Goal: Task Accomplishment & Management: Use online tool/utility

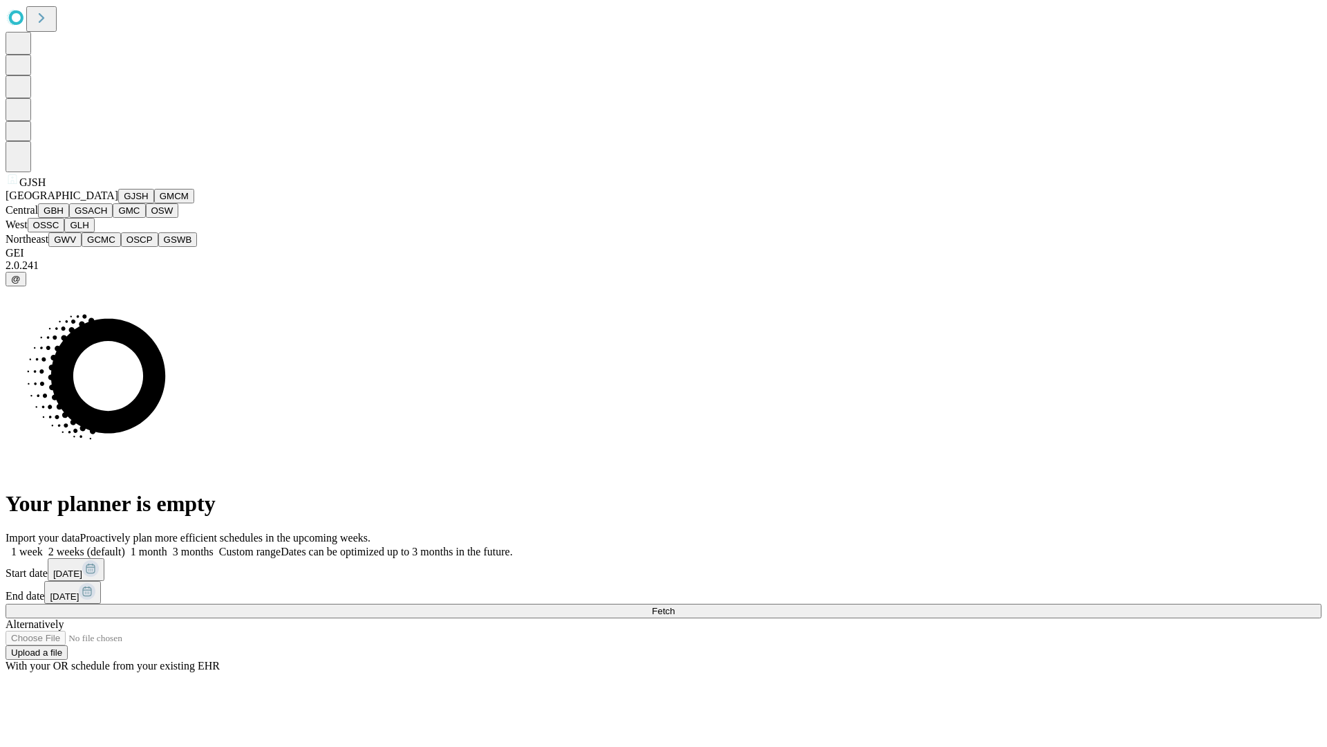
click at [118, 203] on button "GJSH" at bounding box center [136, 196] width 36 height 15
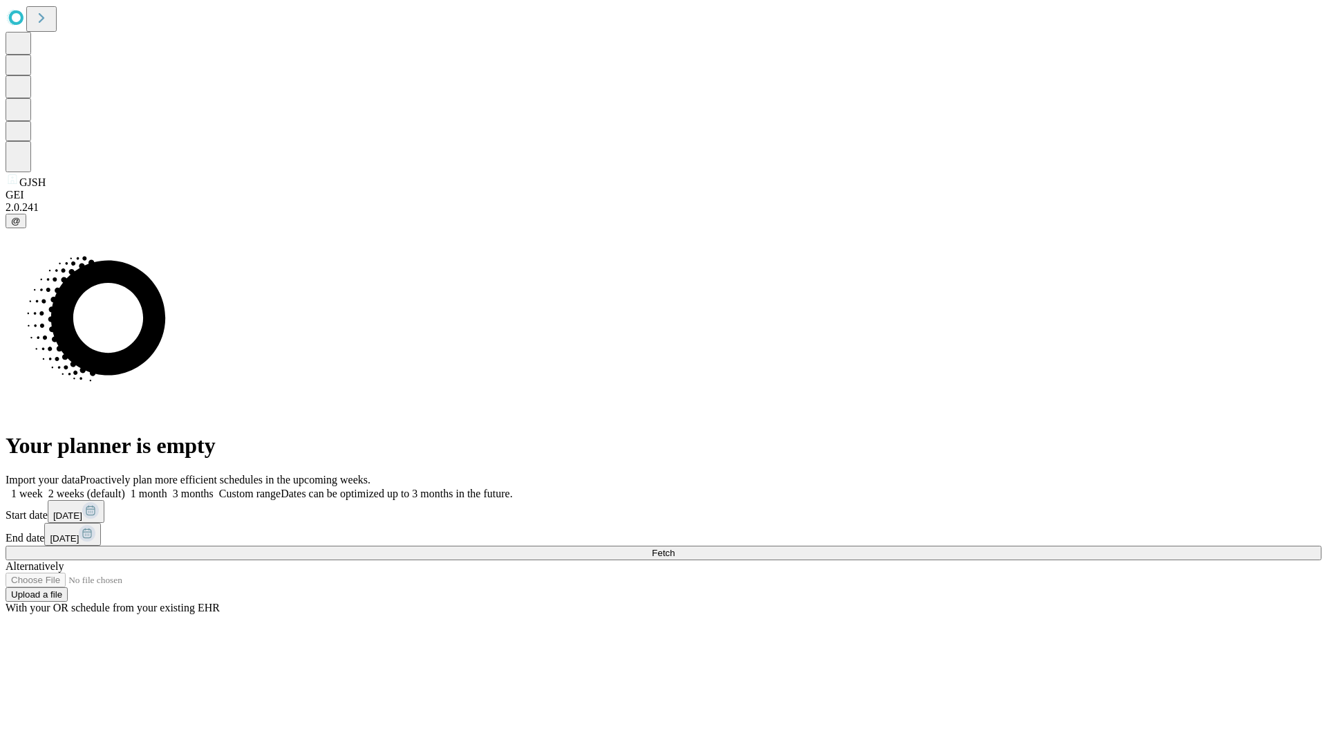
click at [125, 487] on label "2 weeks (default)" at bounding box center [84, 493] width 82 height 12
click at [675, 548] on span "Fetch" at bounding box center [663, 553] width 23 height 10
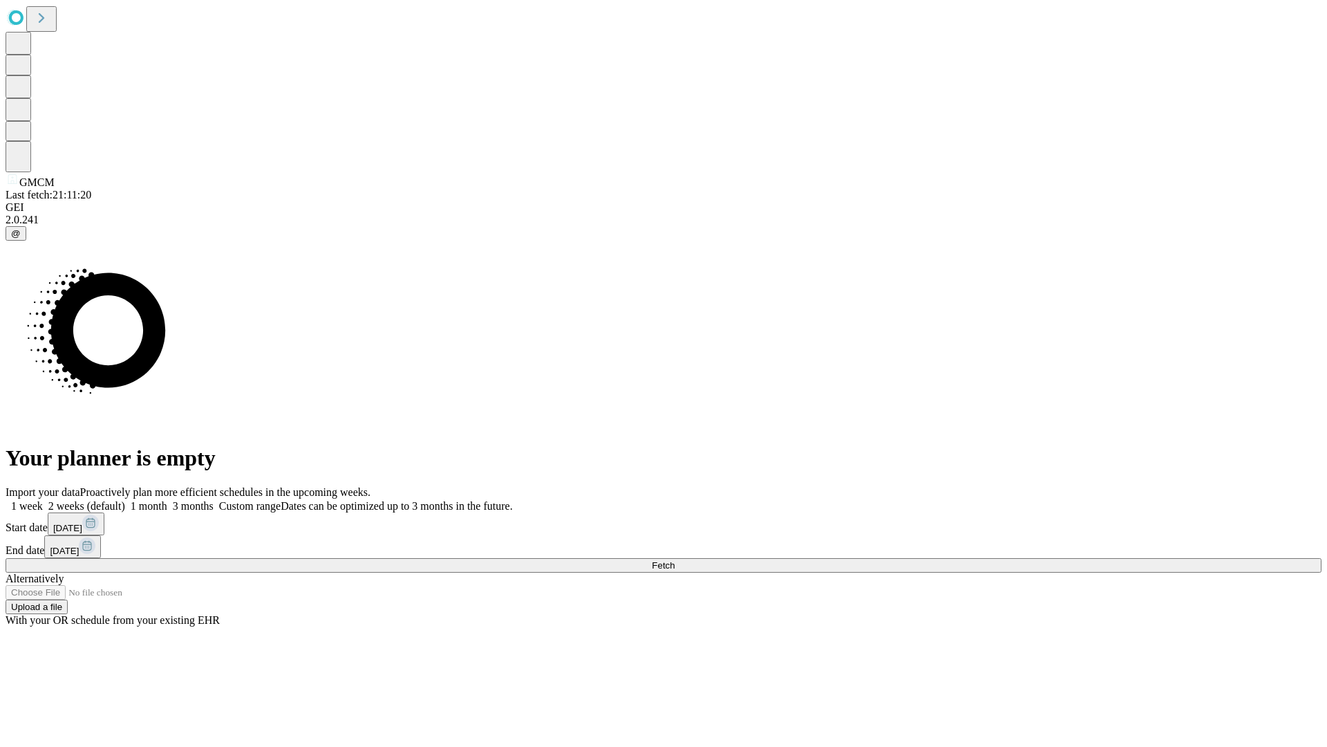
click at [125, 500] on label "2 weeks (default)" at bounding box center [84, 506] width 82 height 12
click at [675, 560] on span "Fetch" at bounding box center [663, 565] width 23 height 10
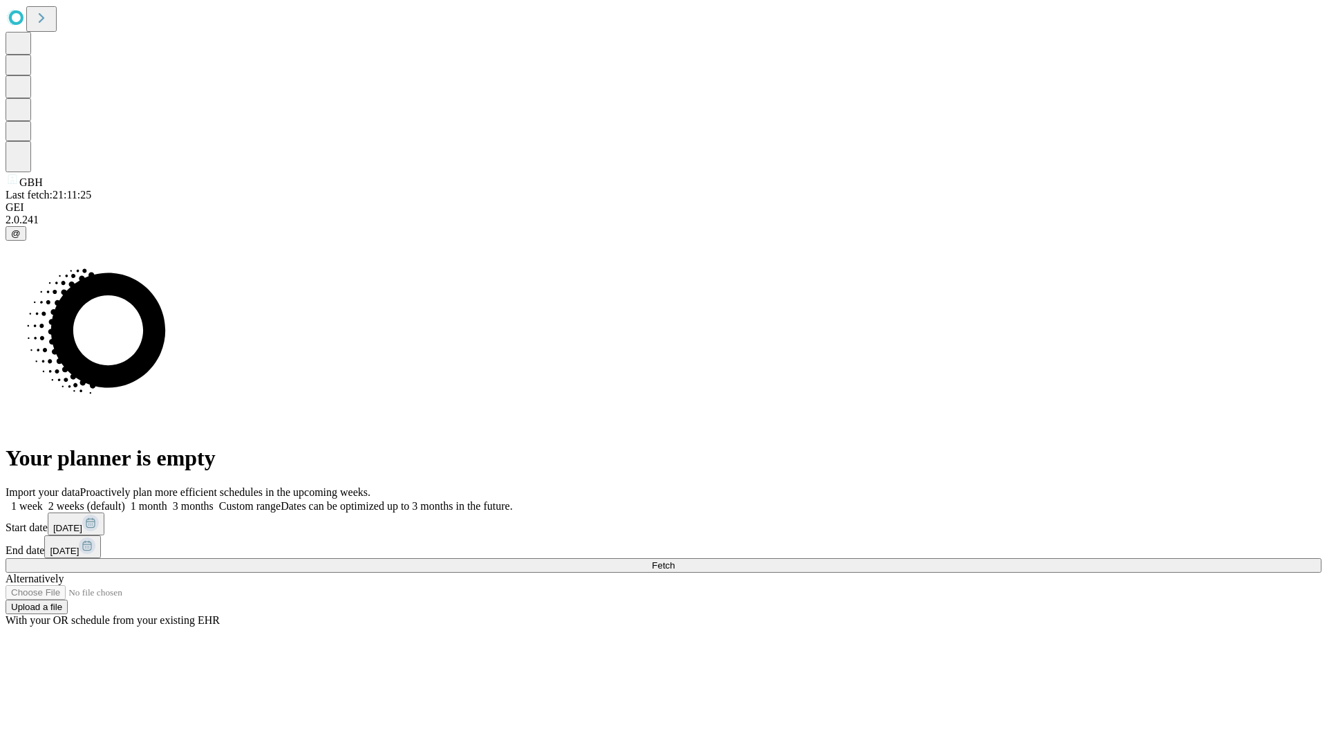
click at [125, 500] on label "2 weeks (default)" at bounding box center [84, 506] width 82 height 12
click at [675, 560] on span "Fetch" at bounding box center [663, 565] width 23 height 10
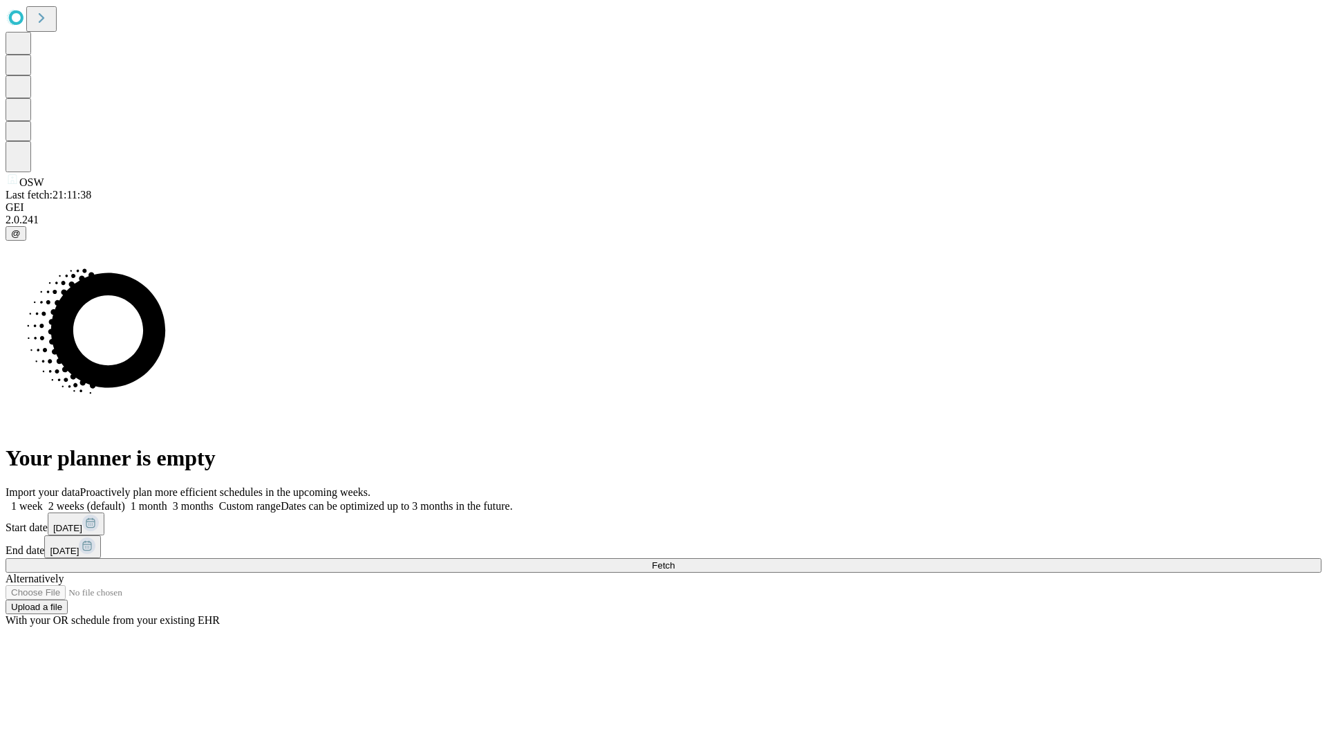
click at [675, 560] on span "Fetch" at bounding box center [663, 565] width 23 height 10
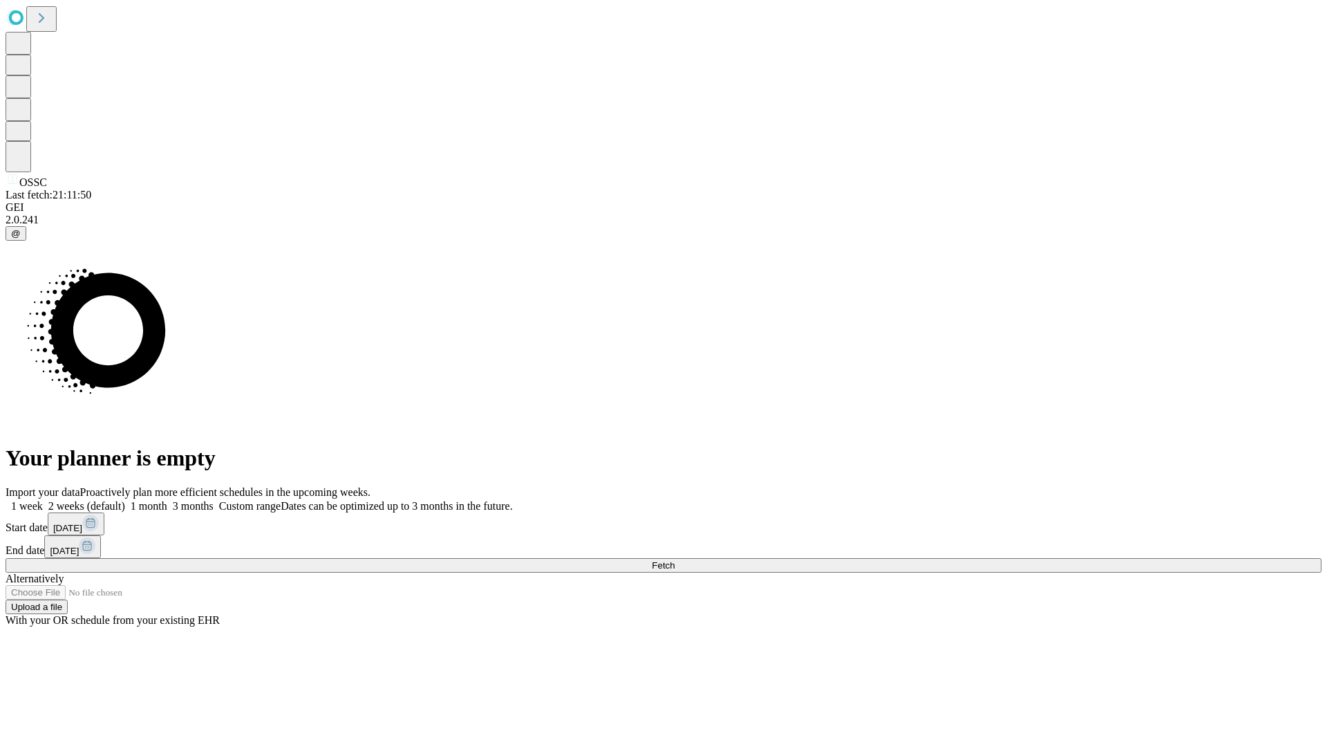
click at [125, 500] on label "2 weeks (default)" at bounding box center [84, 506] width 82 height 12
click at [675, 560] on span "Fetch" at bounding box center [663, 565] width 23 height 10
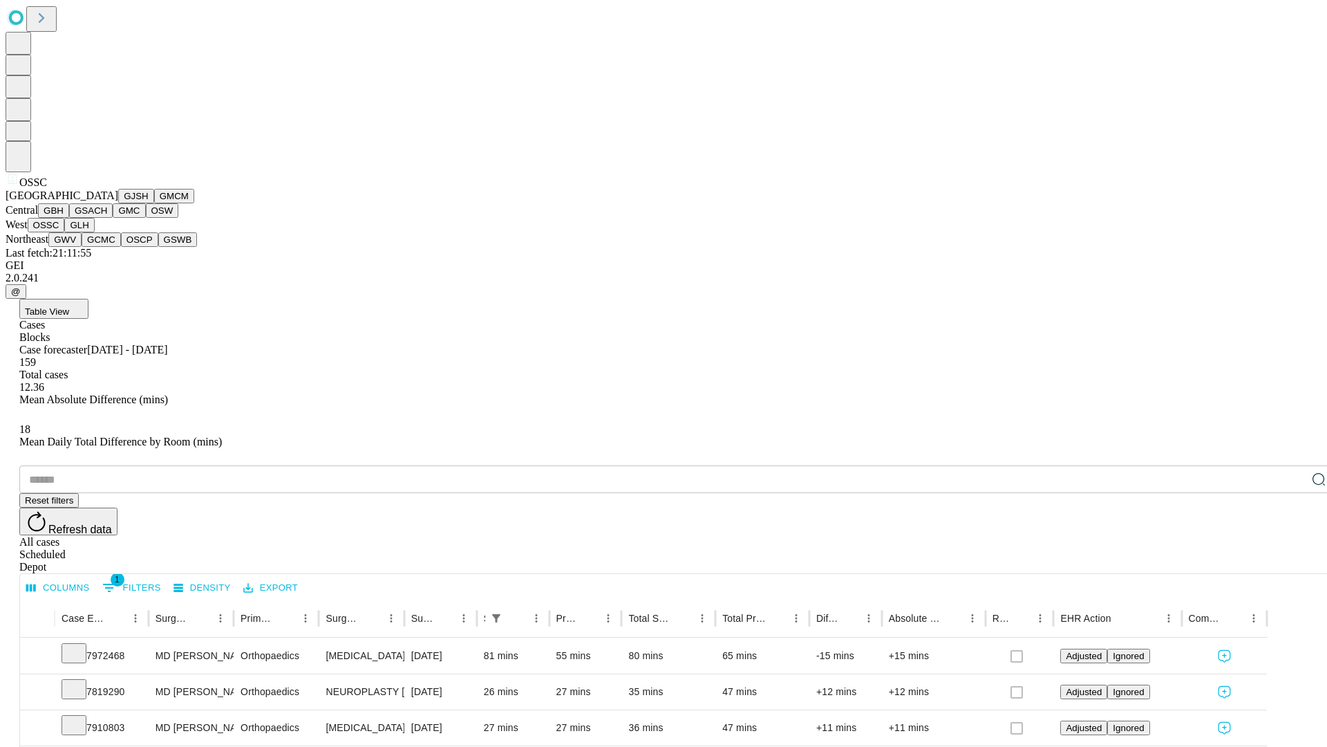
click at [94, 232] on button "GLH" at bounding box center [79, 225] width 30 height 15
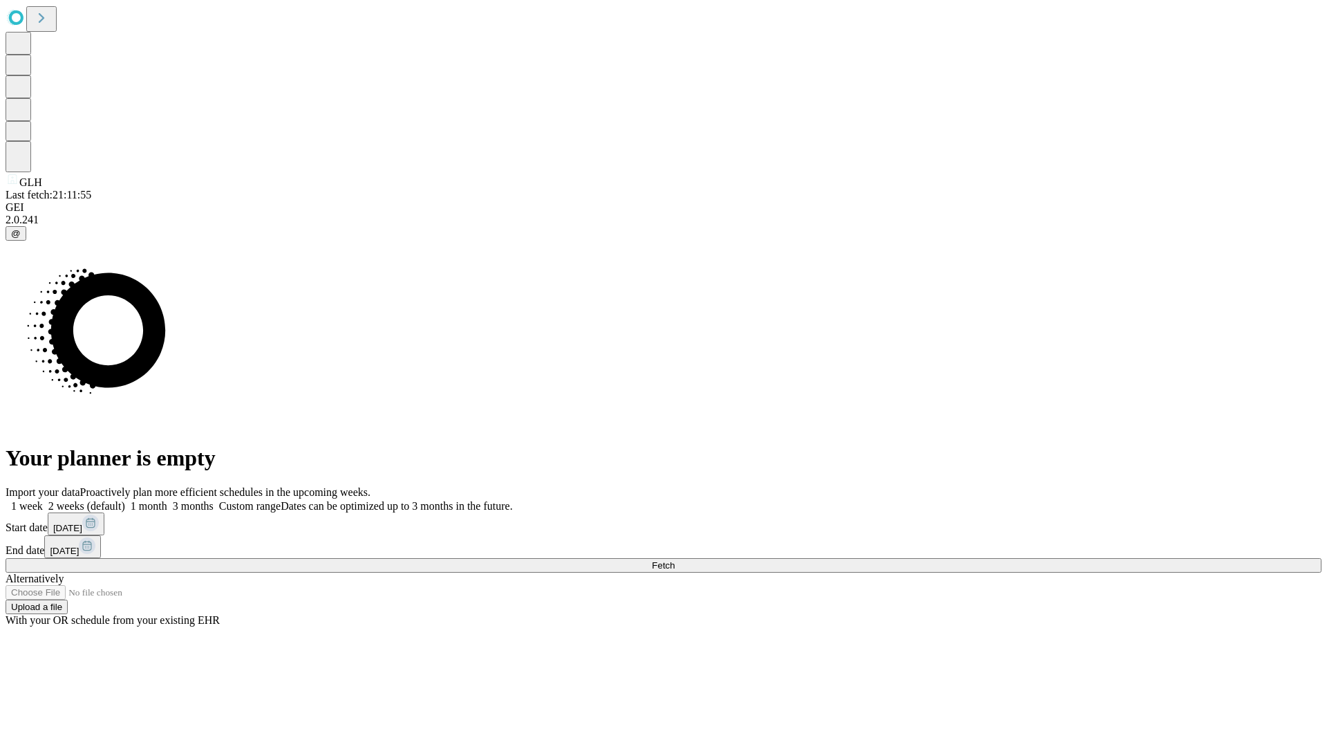
click at [125, 500] on label "2 weeks (default)" at bounding box center [84, 506] width 82 height 12
click at [675, 560] on span "Fetch" at bounding box center [663, 565] width 23 height 10
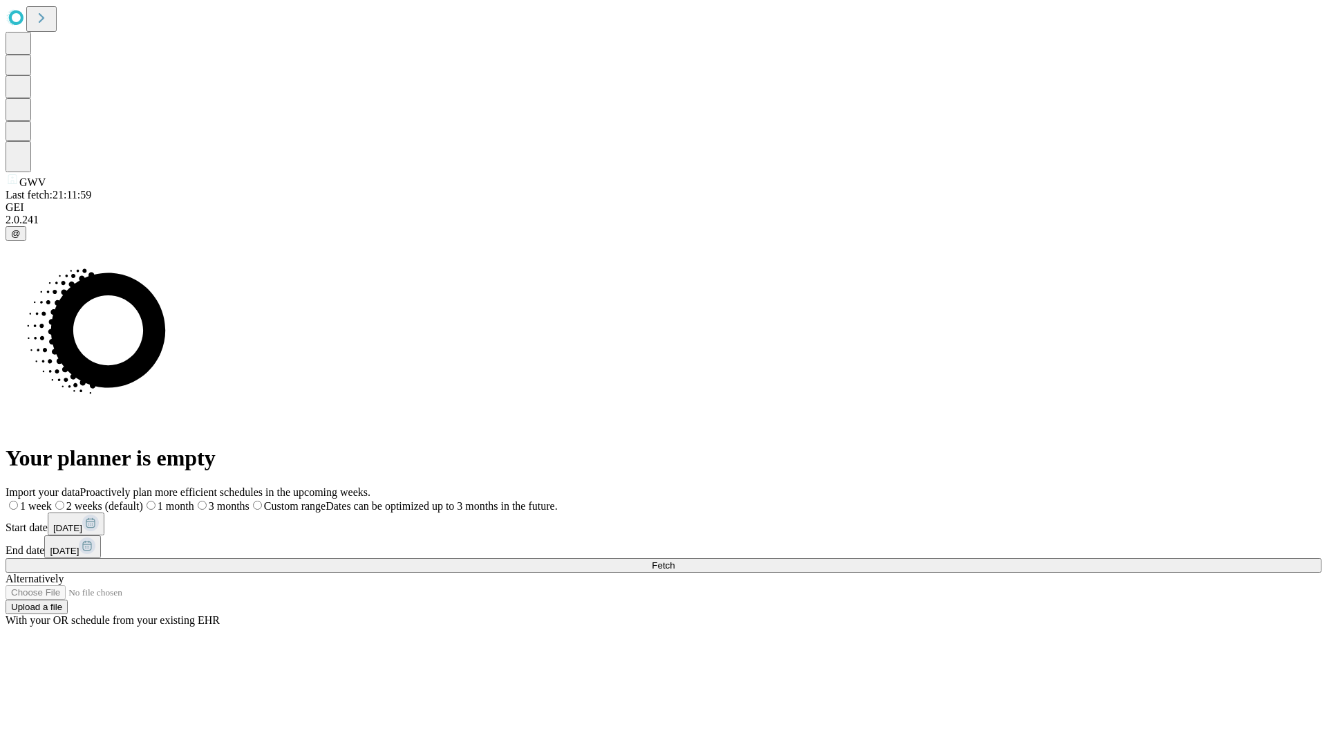
click at [675, 560] on span "Fetch" at bounding box center [663, 565] width 23 height 10
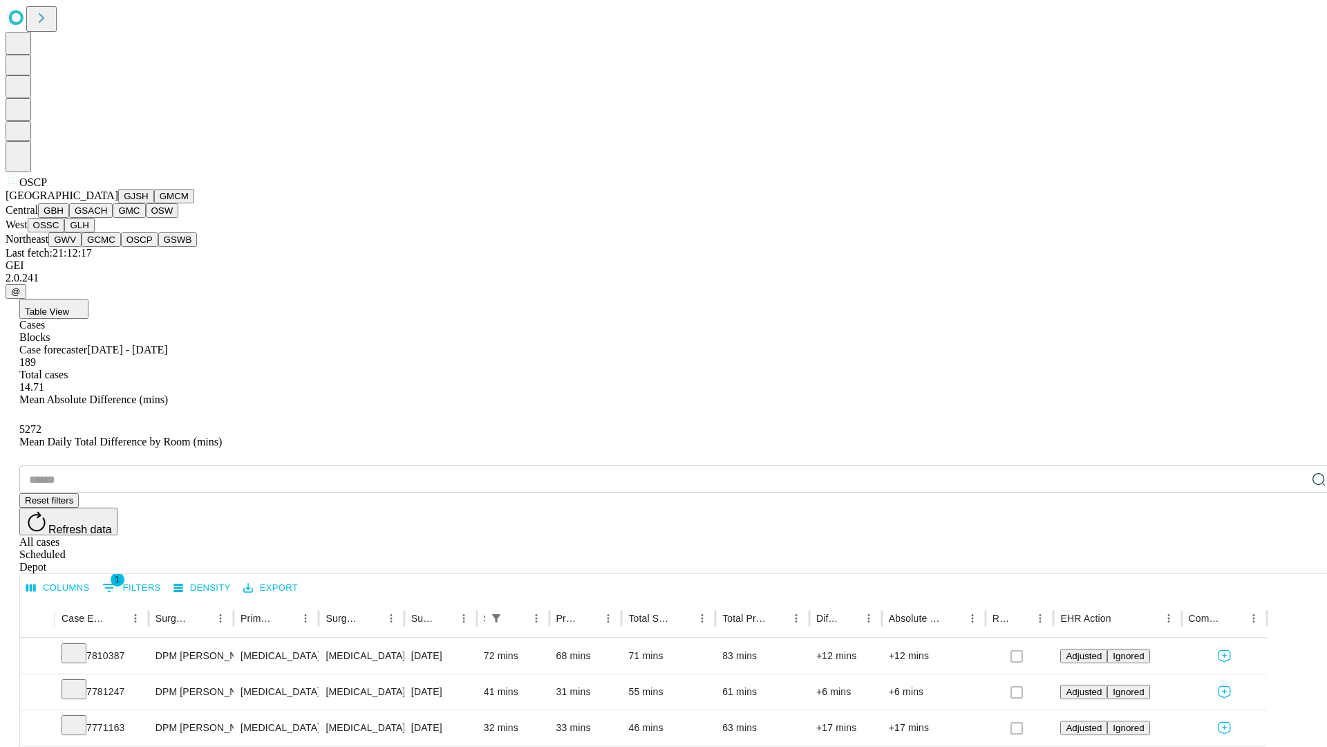
click at [158, 247] on button "GSWB" at bounding box center [177, 239] width 39 height 15
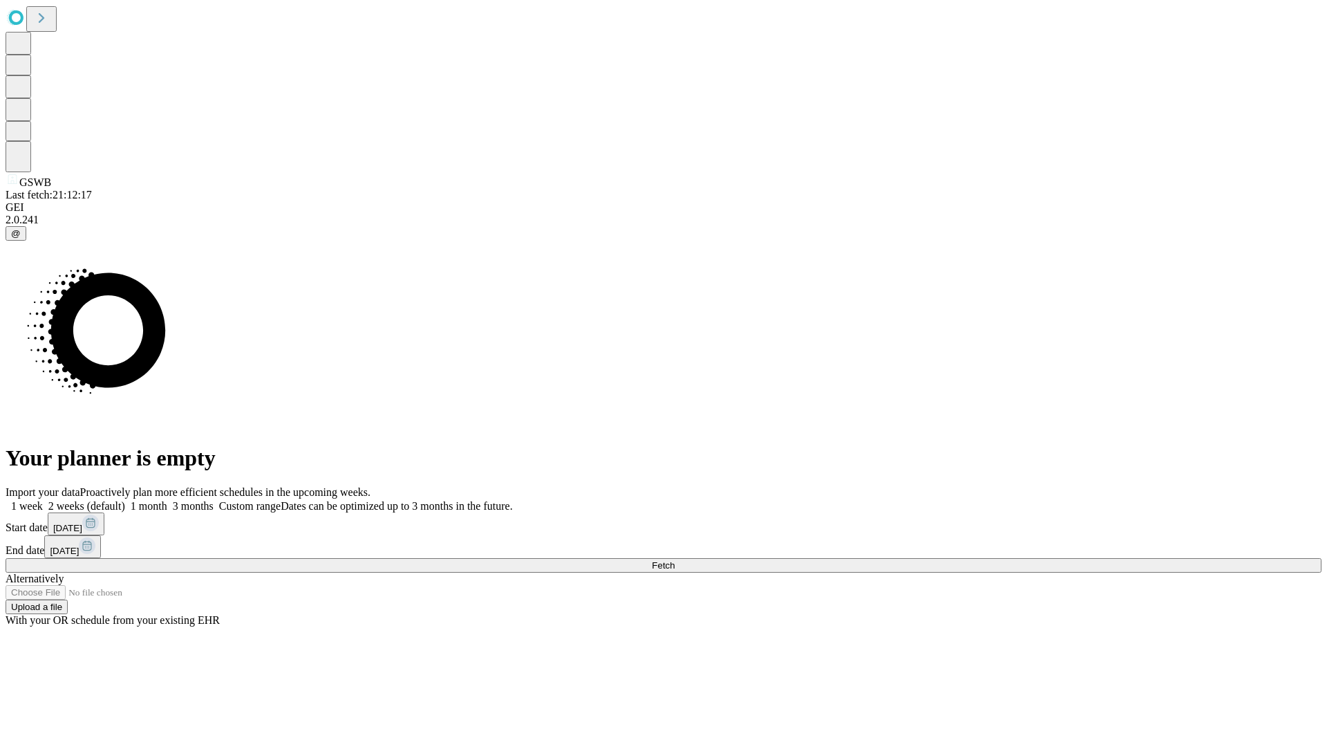
click at [125, 500] on label "2 weeks (default)" at bounding box center [84, 506] width 82 height 12
click at [675, 560] on span "Fetch" at bounding box center [663, 565] width 23 height 10
